Goal: Information Seeking & Learning: Find specific fact

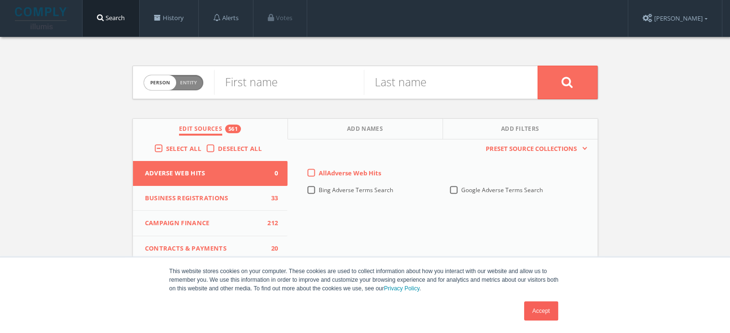
click at [278, 80] on img at bounding box center [261, 116] width 208 height 80
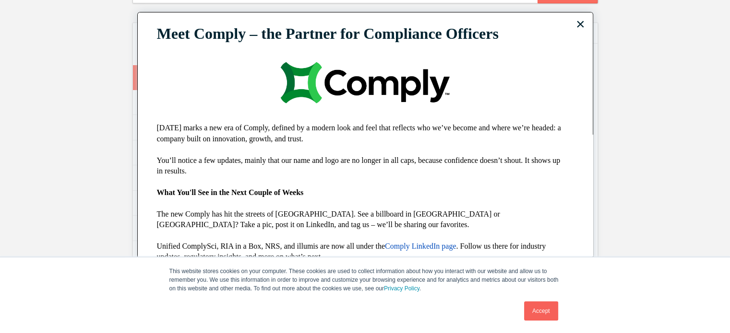
click at [576, 25] on button "×" at bounding box center [580, 23] width 9 height 15
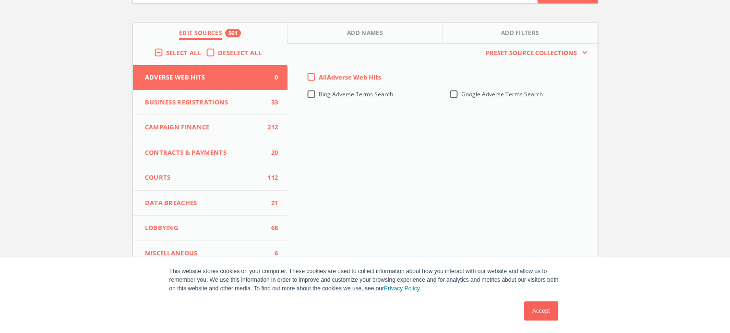
click at [319, 74] on label "All Adverse Web Hits" at bounding box center [350, 78] width 62 height 10
click at [0, 0] on Hits-all-0 "All Adverse Web Hits" at bounding box center [0, 0] width 0 height 0
click at [366, 30] on span "Add Names" at bounding box center [365, 34] width 36 height 11
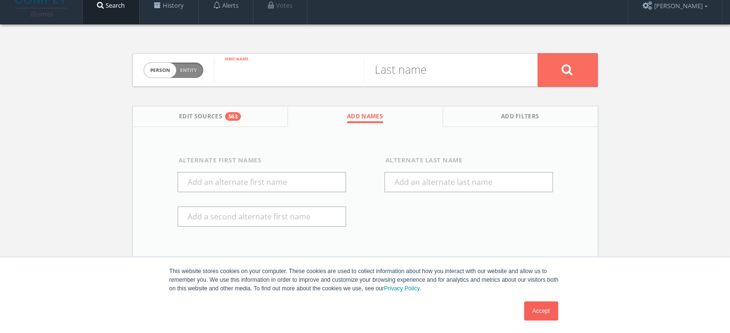
click at [273, 78] on input "text" at bounding box center [289, 70] width 150 height 25
type input "[PERSON_NAME]"
click at [574, 65] on button at bounding box center [567, 70] width 60 height 34
